Goal: Entertainment & Leisure: Browse casually

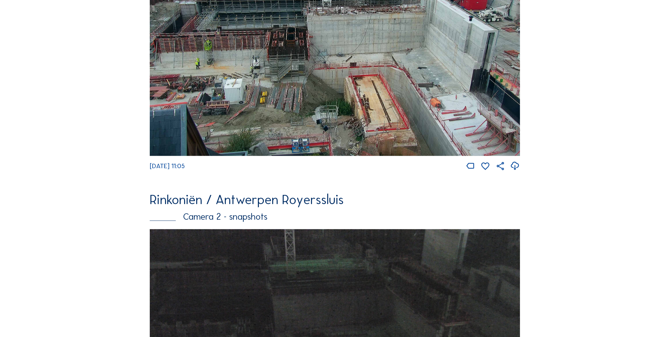
scroll to position [141, 0]
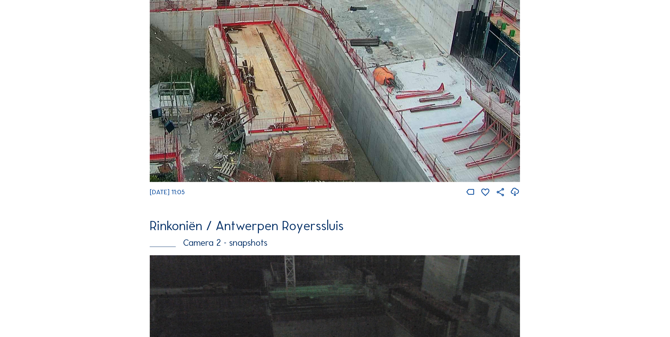
drag, startPoint x: 431, startPoint y: 113, endPoint x: 300, endPoint y: 30, distance: 155.9
click at [300, 30] on img at bounding box center [335, 73] width 370 height 217
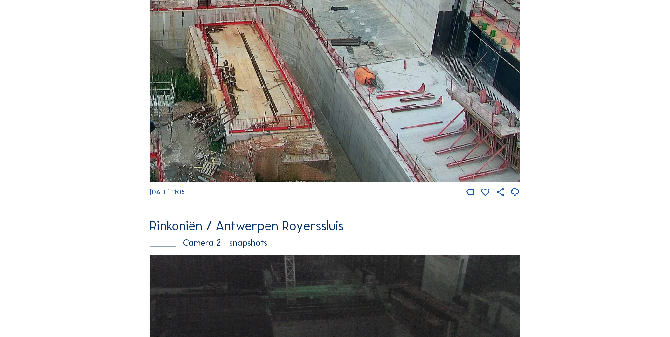
drag, startPoint x: 398, startPoint y: 119, endPoint x: 380, endPoint y: 58, distance: 63.6
click at [380, 58] on img at bounding box center [335, 73] width 370 height 217
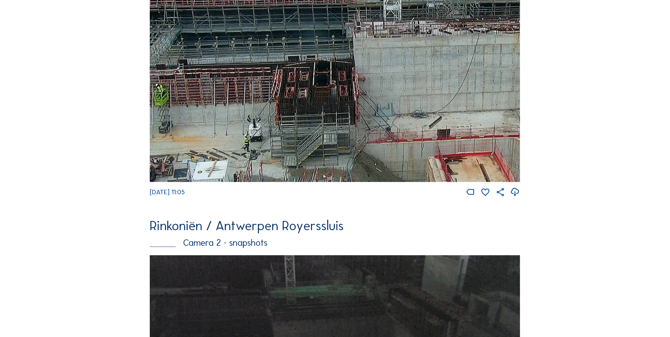
drag, startPoint x: 357, startPoint y: 68, endPoint x: 426, endPoint y: 167, distance: 120.6
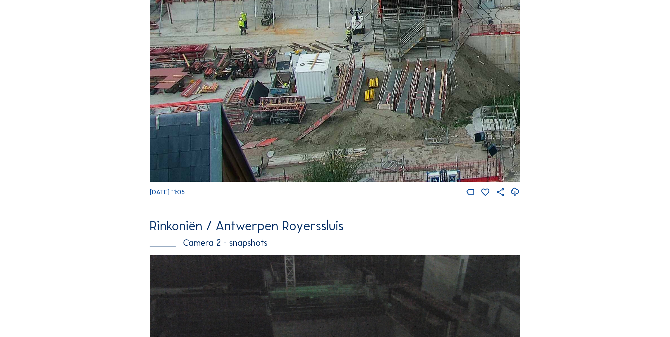
drag, startPoint x: 337, startPoint y: 137, endPoint x: 459, endPoint y: 49, distance: 149.6
click at [478, 46] on img at bounding box center [335, 73] width 370 height 217
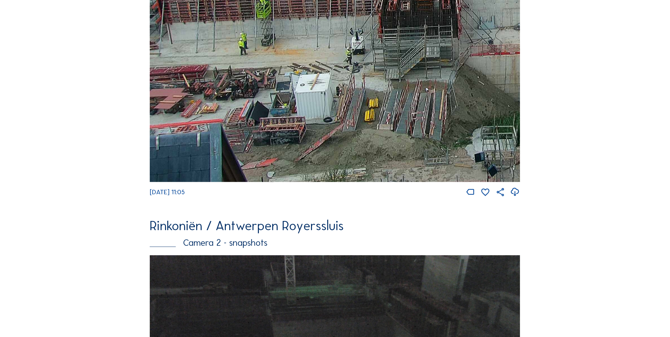
drag, startPoint x: 455, startPoint y: 112, endPoint x: 577, endPoint y: 105, distance: 121.9
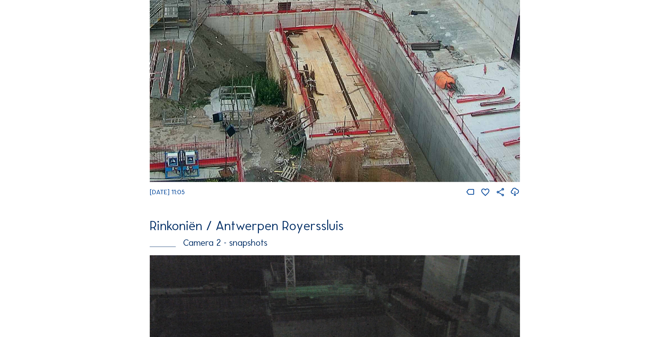
drag, startPoint x: 494, startPoint y: 104, endPoint x: 235, endPoint y: 63, distance: 261.7
click at [235, 63] on img at bounding box center [335, 73] width 370 height 217
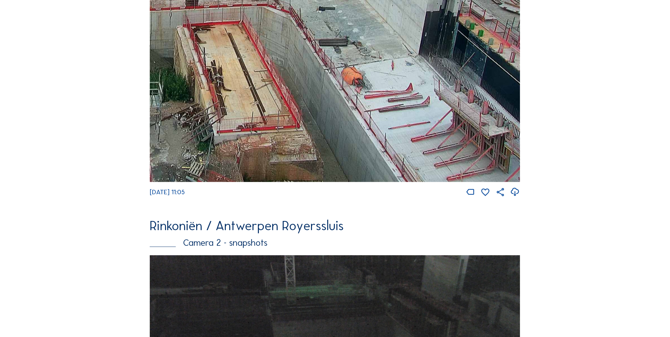
drag, startPoint x: 401, startPoint y: 95, endPoint x: 247, endPoint y: 43, distance: 162.7
click at [247, 43] on img at bounding box center [335, 73] width 370 height 217
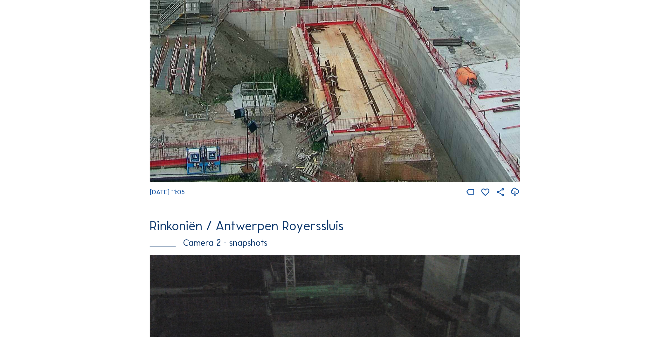
drag, startPoint x: 258, startPoint y: 78, endPoint x: 372, endPoint y: 76, distance: 114.1
click at [372, 76] on img at bounding box center [335, 73] width 370 height 217
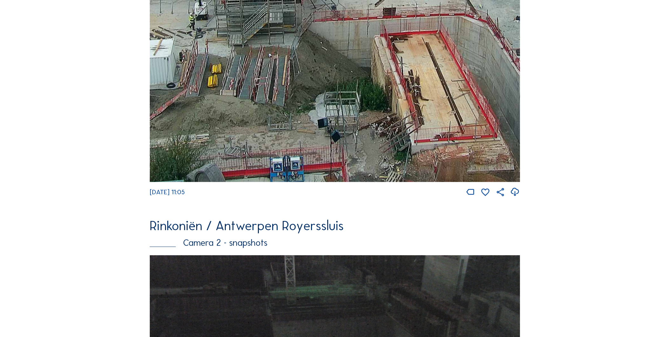
drag, startPoint x: 372, startPoint y: 76, endPoint x: 455, endPoint y: 86, distance: 83.8
click at [455, 86] on img at bounding box center [335, 73] width 370 height 217
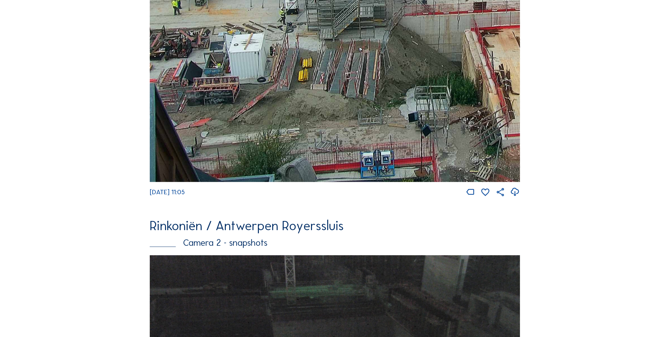
drag, startPoint x: 393, startPoint y: 89, endPoint x: 580, endPoint y: 102, distance: 187.6
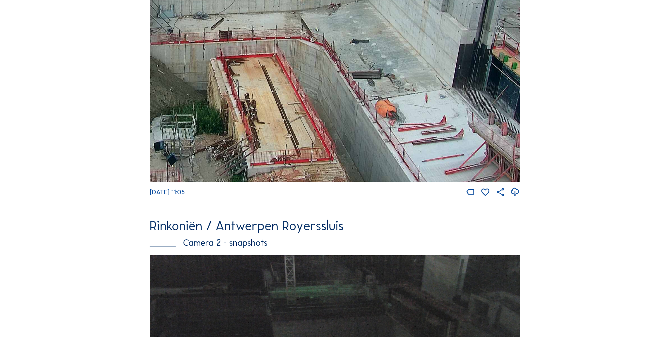
drag, startPoint x: 338, startPoint y: 100, endPoint x: 43, endPoint y: 114, distance: 295.6
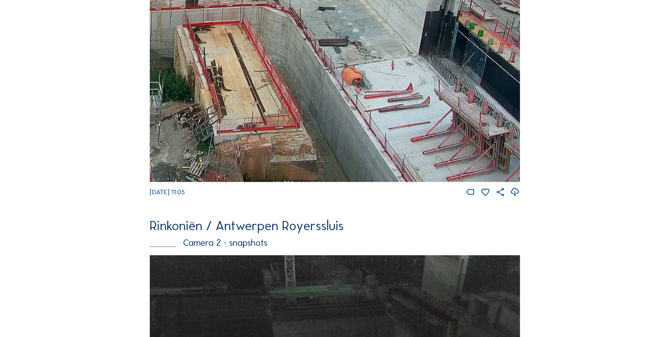
drag, startPoint x: 286, startPoint y: 122, endPoint x: 55, endPoint y: 32, distance: 248.3
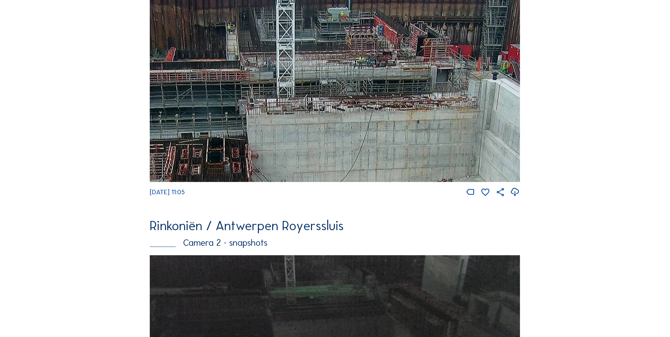
drag, startPoint x: 185, startPoint y: 29, endPoint x: 326, endPoint y: 351, distance: 351.7
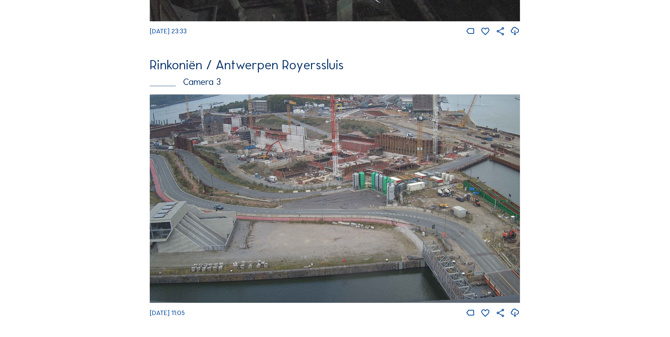
scroll to position [921, 0]
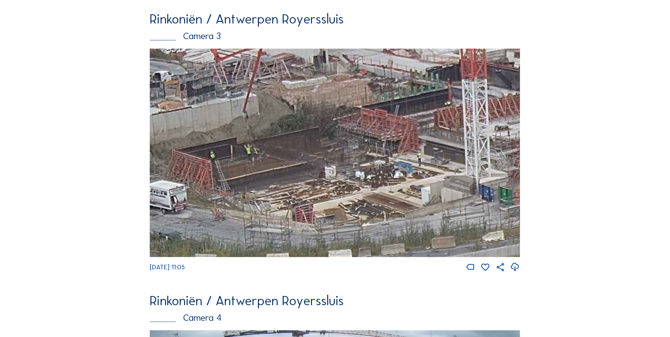
drag, startPoint x: 288, startPoint y: 120, endPoint x: 227, endPoint y: 103, distance: 63.2
click at [227, 103] on img at bounding box center [335, 153] width 370 height 208
drag, startPoint x: 399, startPoint y: 192, endPoint x: 389, endPoint y: 126, distance: 66.6
click at [389, 126] on img at bounding box center [335, 153] width 370 height 208
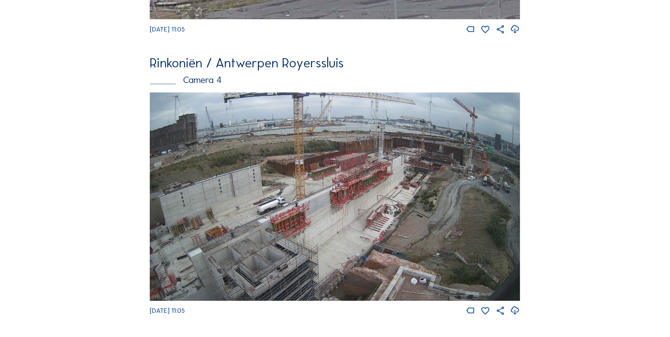
scroll to position [1168, 0]
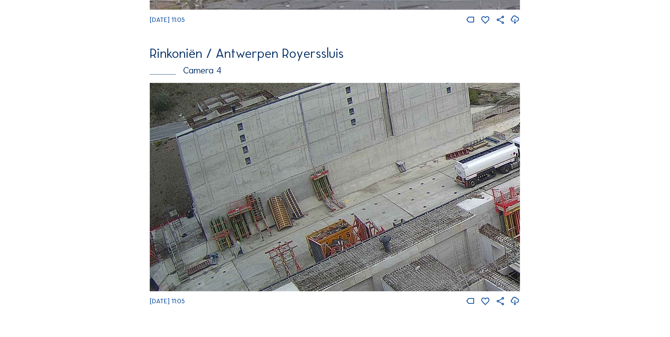
drag, startPoint x: 267, startPoint y: 210, endPoint x: 661, endPoint y: 164, distance: 397.0
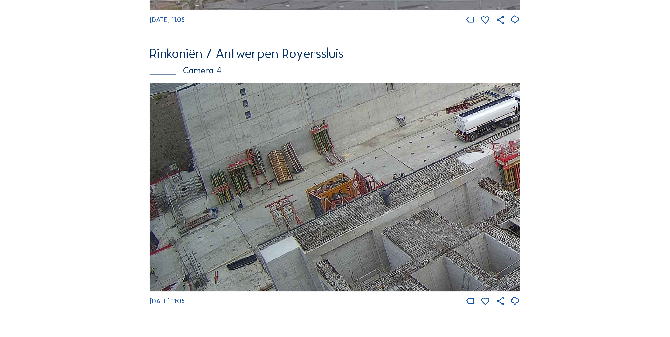
drag, startPoint x: 267, startPoint y: 221, endPoint x: 439, endPoint y: 180, distance: 176.4
click at [424, 180] on img at bounding box center [335, 187] width 370 height 208
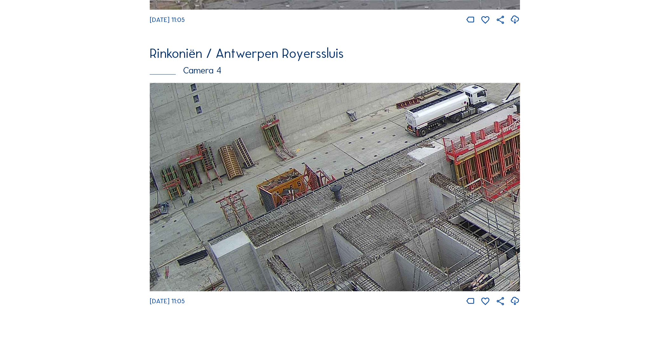
drag, startPoint x: 290, startPoint y: 199, endPoint x: 187, endPoint y: 212, distance: 103.5
click at [195, 211] on img at bounding box center [335, 187] width 370 height 208
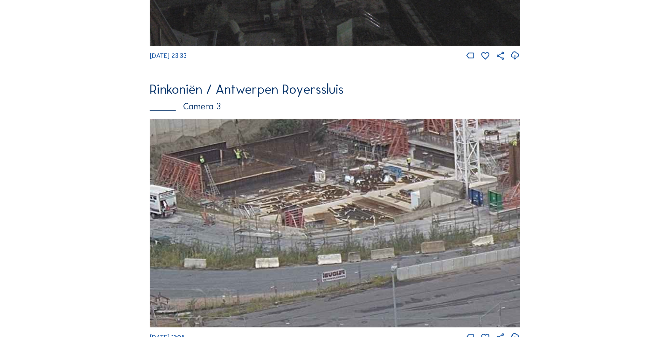
scroll to position [850, 0]
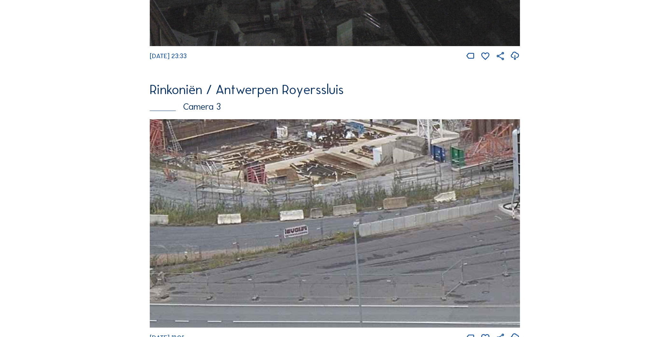
drag, startPoint x: 490, startPoint y: 305, endPoint x: 789, endPoint y: 258, distance: 303.5
click at [669, 258] on html "Camera's Timelapses Mijn C-Site Feed Fotoshow Kaart Zoeken Volledig scherm Rink…" at bounding box center [335, 45] width 670 height 1791
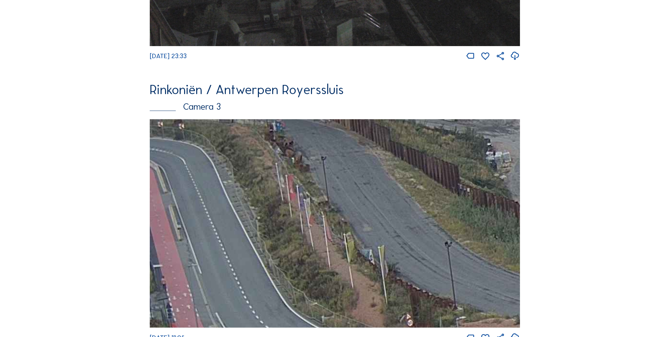
drag, startPoint x: 379, startPoint y: 230, endPoint x: 620, endPoint y: 355, distance: 271.3
click at [620, 337] on html "Camera's Timelapses Mijn C-Site Feed Fotoshow Kaart Zoeken Volledig scherm Rink…" at bounding box center [335, 45] width 670 height 1791
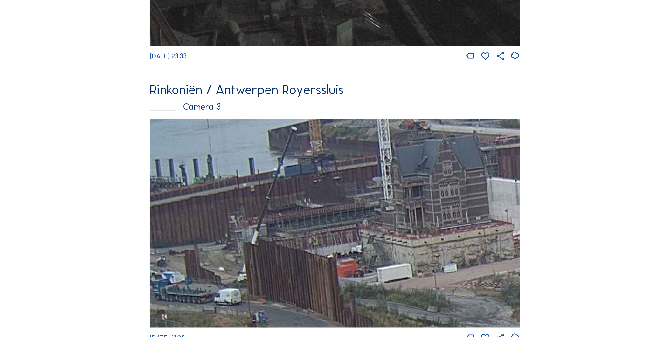
drag, startPoint x: 296, startPoint y: 171, endPoint x: 468, endPoint y: 327, distance: 232.7
click at [501, 337] on html "Camera's Timelapses Mijn C-Site Feed Fotoshow Kaart Zoeken Volledig scherm Rink…" at bounding box center [335, 45] width 670 height 1791
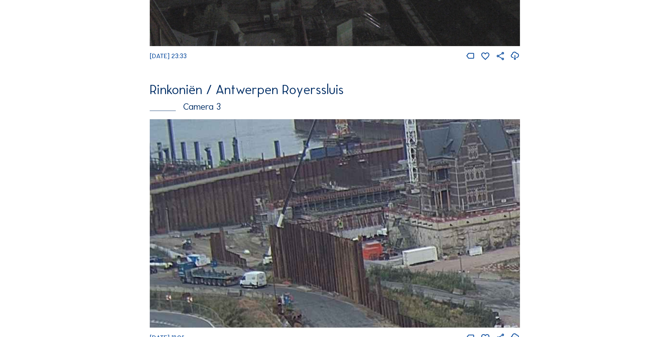
drag, startPoint x: 381, startPoint y: 227, endPoint x: 535, endPoint y: 215, distance: 153.9
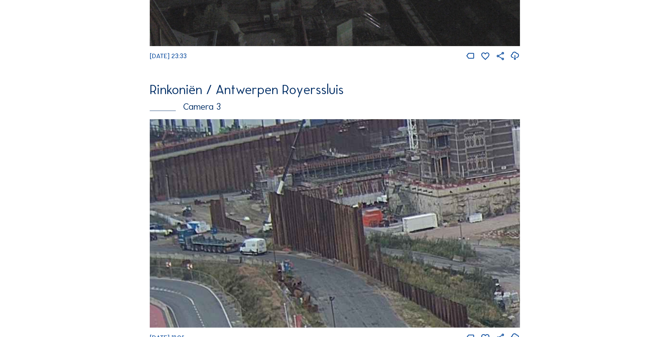
drag, startPoint x: 323, startPoint y: 231, endPoint x: 410, endPoint y: 198, distance: 92.7
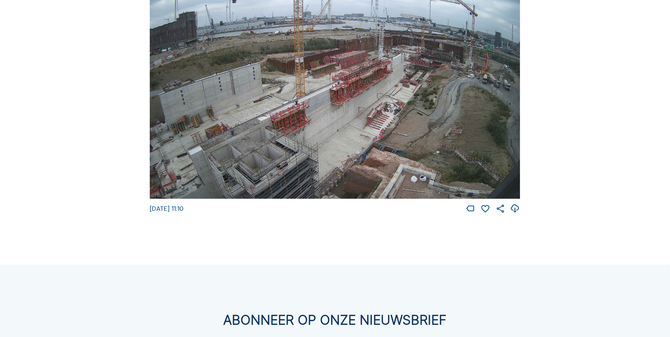
scroll to position [1203, 0]
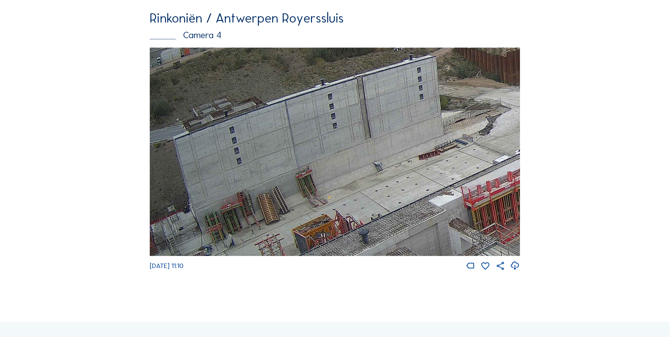
drag, startPoint x: 394, startPoint y: 185, endPoint x: 609, endPoint y: 97, distance: 231.8
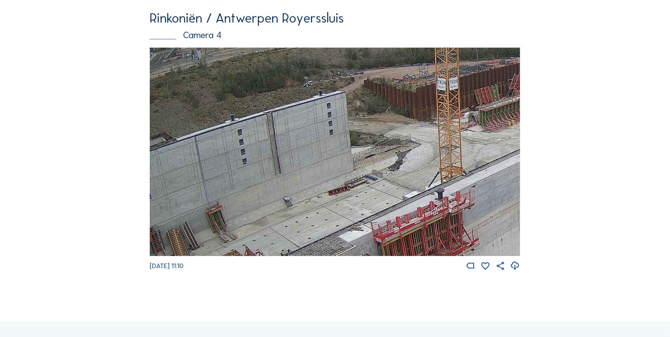
drag, startPoint x: 407, startPoint y: 198, endPoint x: 338, endPoint y: 216, distance: 70.8
click at [337, 237] on img at bounding box center [335, 152] width 370 height 208
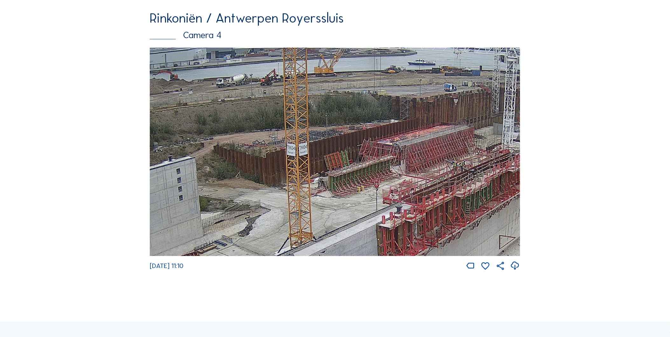
drag, startPoint x: 405, startPoint y: 152, endPoint x: 245, endPoint y: 210, distance: 169.8
click at [246, 211] on img at bounding box center [335, 152] width 370 height 208
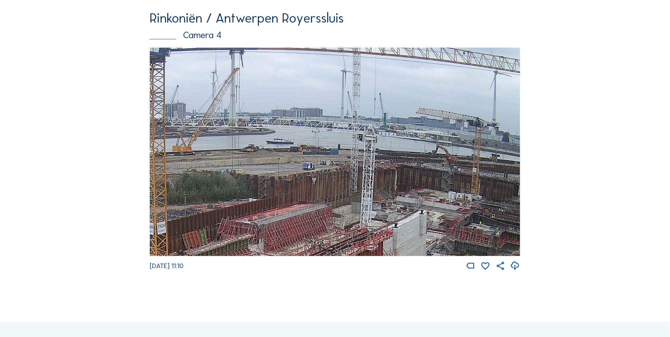
drag, startPoint x: 429, startPoint y: 158, endPoint x: 194, endPoint y: 221, distance: 243.5
click at [268, 237] on img at bounding box center [335, 152] width 370 height 208
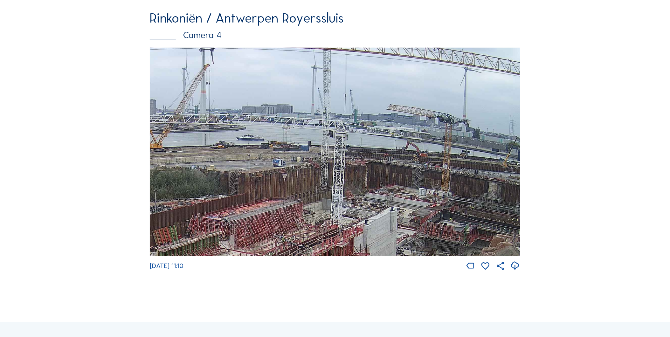
drag, startPoint x: 454, startPoint y: 188, endPoint x: 340, endPoint y: 163, distance: 116.2
click at [408, 180] on img at bounding box center [335, 152] width 370 height 208
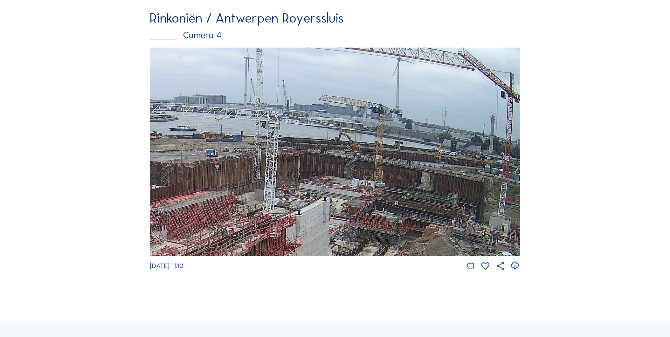
drag, startPoint x: 399, startPoint y: 180, endPoint x: 271, endPoint y: 157, distance: 129.8
click at [288, 162] on img at bounding box center [335, 152] width 370 height 208
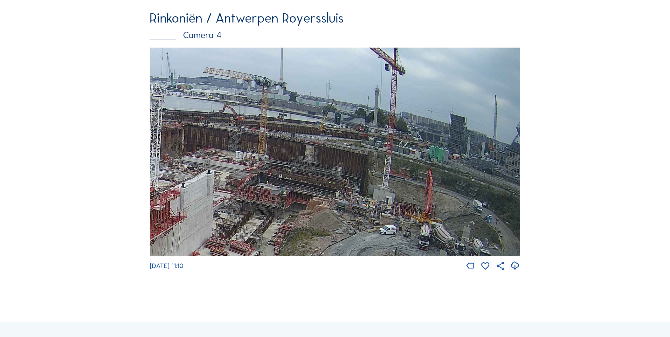
drag, startPoint x: 347, startPoint y: 165, endPoint x: 179, endPoint y: 88, distance: 184.5
click at [207, 111] on img at bounding box center [335, 152] width 370 height 208
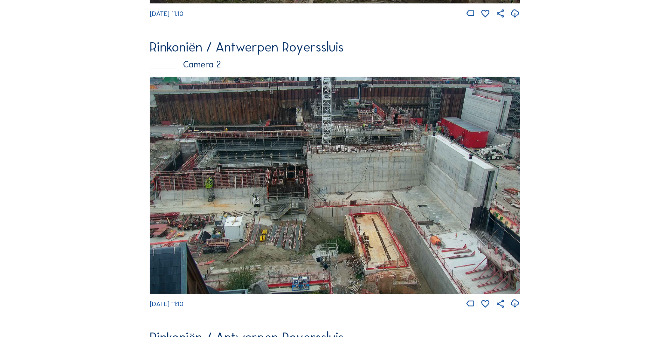
scroll to position [285, 0]
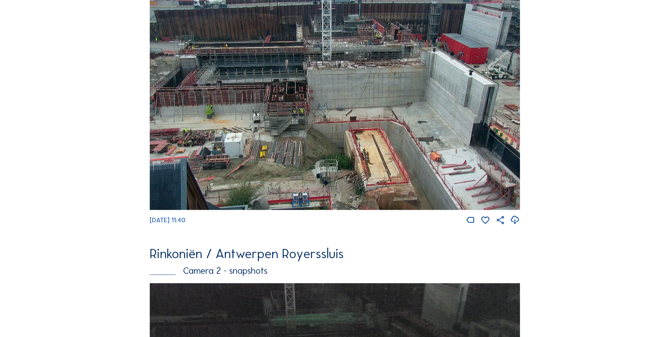
scroll to position [71, 0]
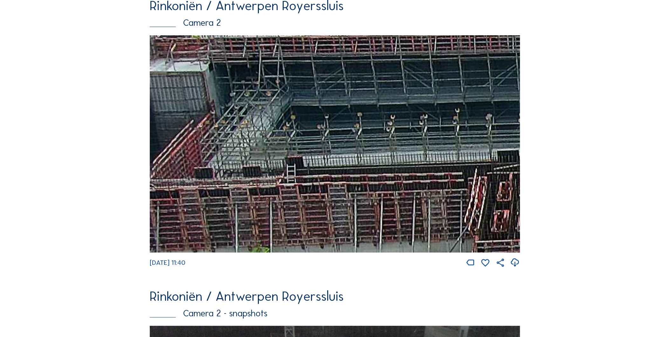
drag, startPoint x: 382, startPoint y: 180, endPoint x: 609, endPoint y: 253, distance: 239.2
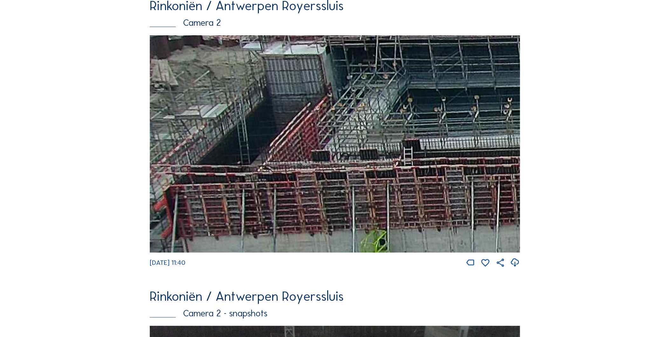
drag, startPoint x: 432, startPoint y: 189, endPoint x: 503, endPoint y: 184, distance: 72.0
click at [503, 184] on img at bounding box center [335, 143] width 370 height 217
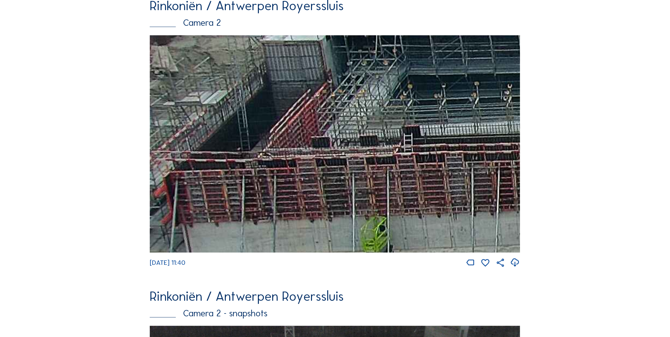
drag, startPoint x: 303, startPoint y: 179, endPoint x: 399, endPoint y: 165, distance: 97.6
click at [399, 165] on img at bounding box center [335, 143] width 370 height 217
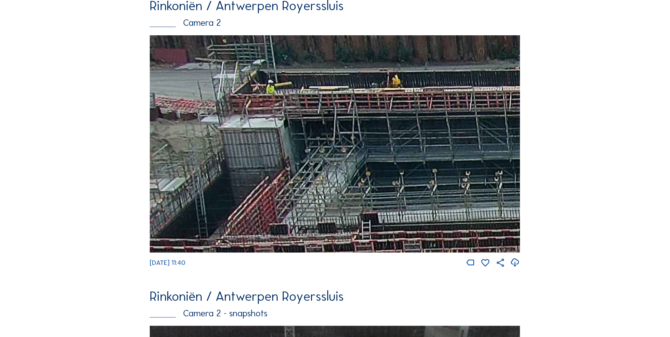
drag, startPoint x: 458, startPoint y: 181, endPoint x: 426, endPoint y: 265, distance: 89.5
click at [426, 265] on div "Fr 26 Sep 2025 11:40" at bounding box center [335, 151] width 370 height 232
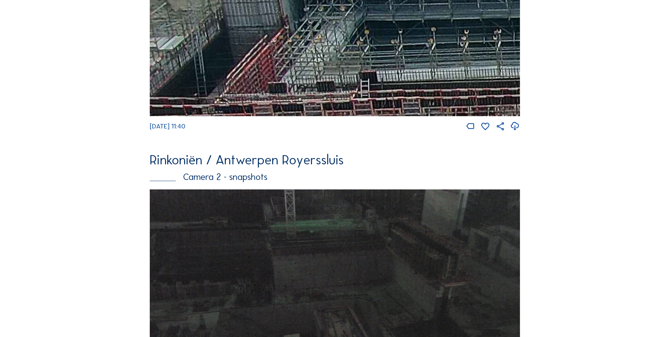
scroll to position [247, 0]
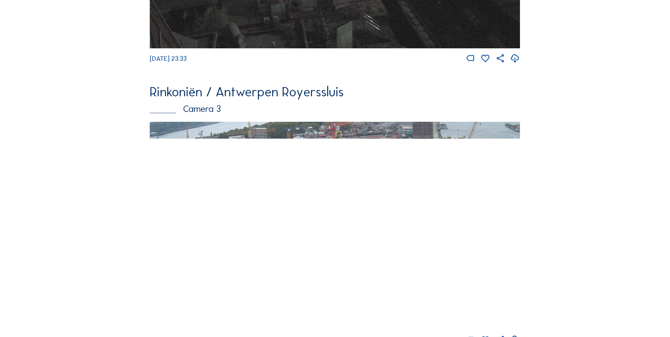
scroll to position [850, 0]
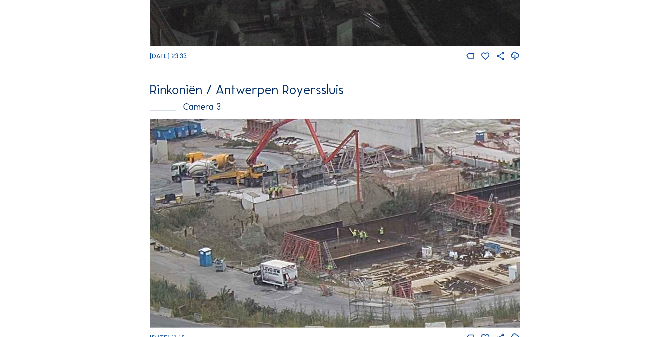
drag, startPoint x: 233, startPoint y: 206, endPoint x: 340, endPoint y: 213, distance: 107.6
click at [340, 213] on img at bounding box center [335, 223] width 370 height 208
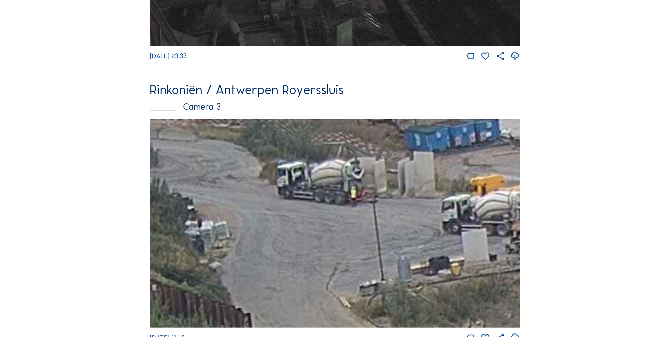
drag, startPoint x: 318, startPoint y: 204, endPoint x: 728, endPoint y: 261, distance: 413.9
click at [669, 261] on html "Camera's Timelapses Mijn C-Site Feed Fotoshow Kaart Zoeken Volledig scherm Rink…" at bounding box center [335, 45] width 670 height 1791
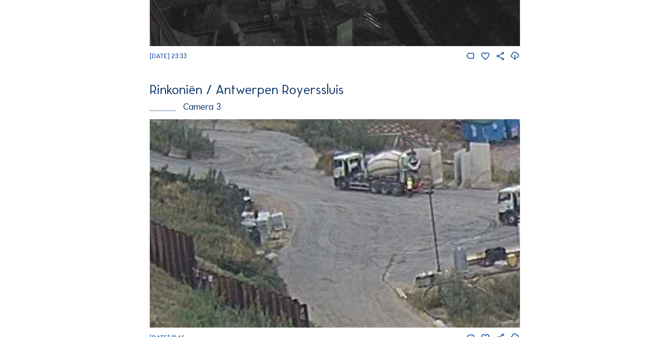
drag, startPoint x: 403, startPoint y: 231, endPoint x: 78, endPoint y: 129, distance: 340.9
click at [163, 154] on img at bounding box center [335, 223] width 370 height 208
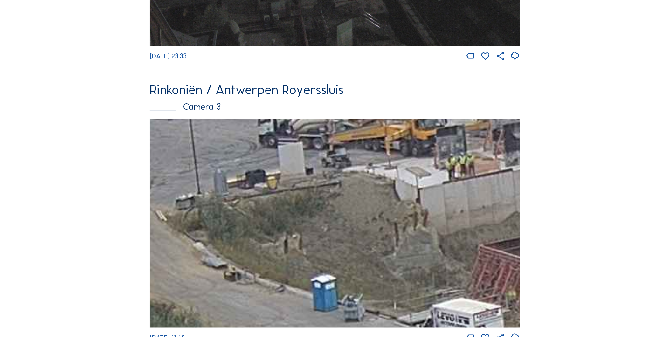
drag, startPoint x: 372, startPoint y: 216, endPoint x: 128, endPoint y: 145, distance: 254.6
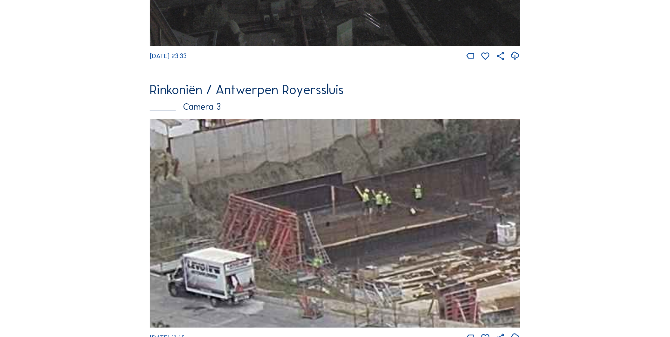
drag, startPoint x: 488, startPoint y: 201, endPoint x: 471, endPoint y: 221, distance: 25.7
click at [471, 221] on img at bounding box center [335, 223] width 370 height 208
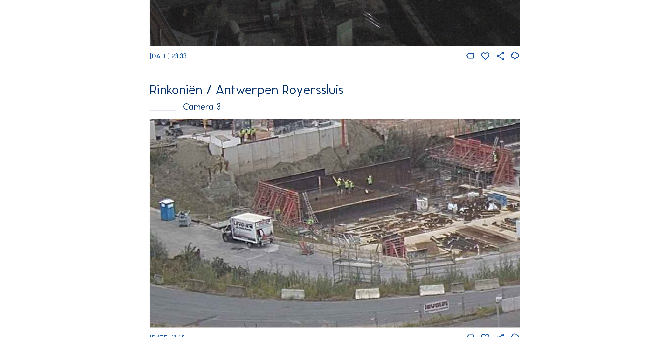
drag, startPoint x: 456, startPoint y: 202, endPoint x: 325, endPoint y: 173, distance: 133.5
click at [318, 174] on img at bounding box center [335, 223] width 370 height 208
